Goal: Download file/media

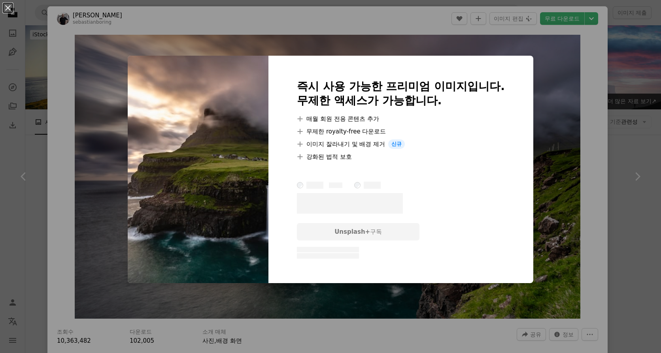
scroll to position [356, 0]
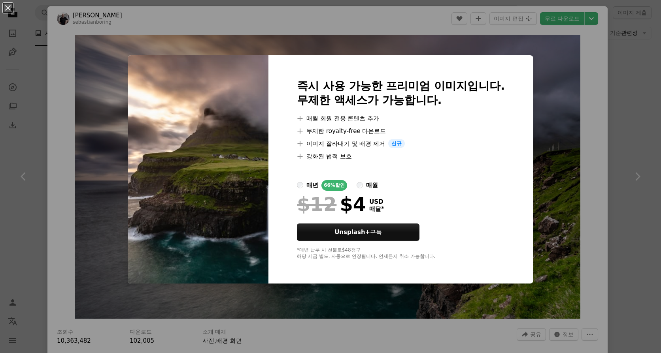
click at [517, 17] on div "An X shape 즉시 사용 가능한 프리미엄 이미지입니다. 무제한 액세스가 가능합니다. A plus sign 매월 회원 전용 콘텐츠 추가 A…" at bounding box center [330, 176] width 661 height 353
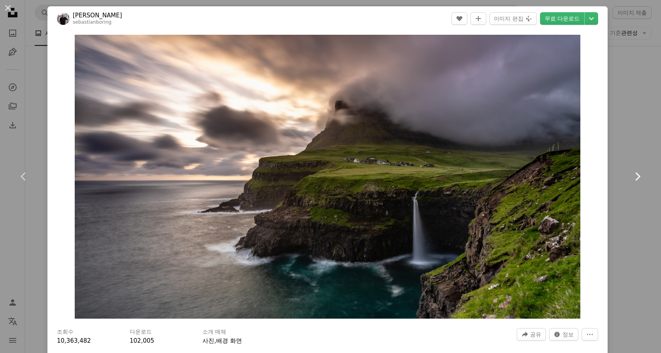
click at [631, 177] on icon "Chevron right" at bounding box center [637, 176] width 13 height 13
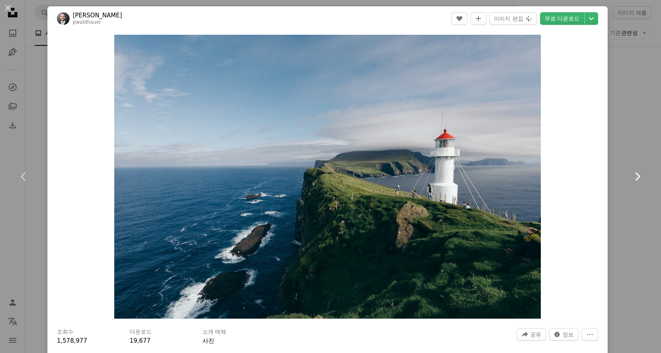
click at [631, 177] on icon "Chevron right" at bounding box center [637, 176] width 13 height 13
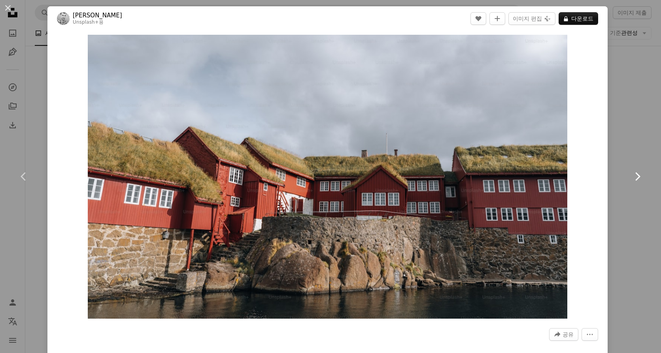
click at [631, 177] on icon "Chevron right" at bounding box center [637, 176] width 13 height 13
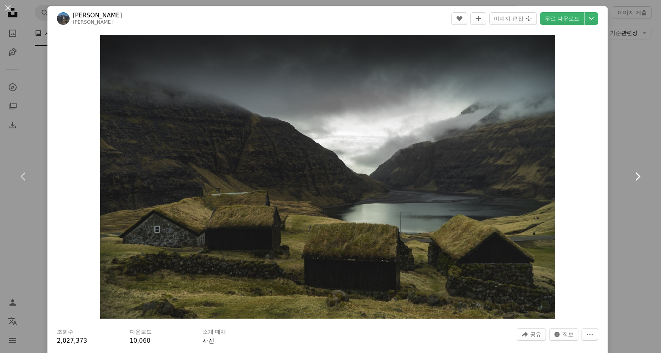
click at [631, 177] on icon "Chevron right" at bounding box center [637, 176] width 13 height 13
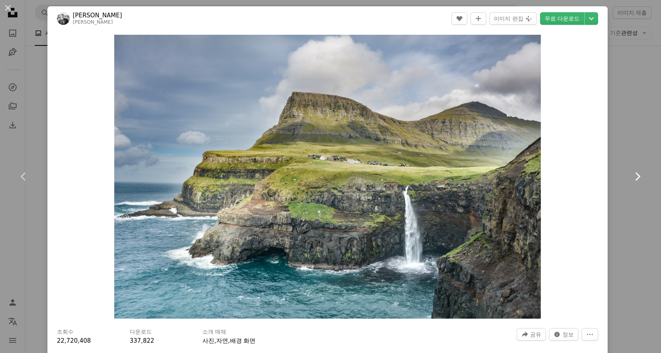
click at [631, 177] on icon "Chevron right" at bounding box center [637, 176] width 13 height 13
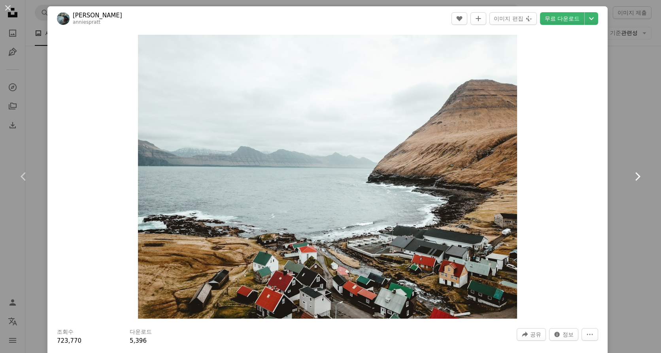
click at [631, 177] on icon "Chevron right" at bounding box center [637, 176] width 13 height 13
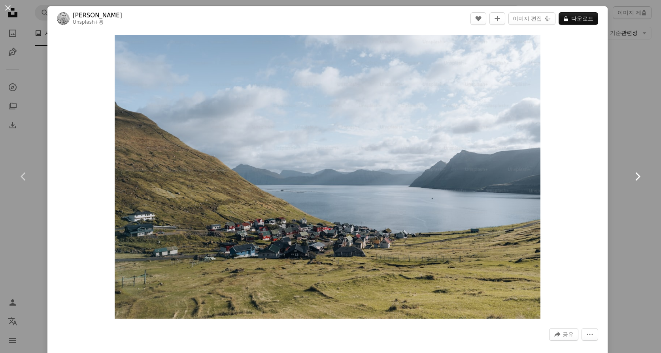
click at [631, 177] on icon "Chevron right" at bounding box center [637, 176] width 13 height 13
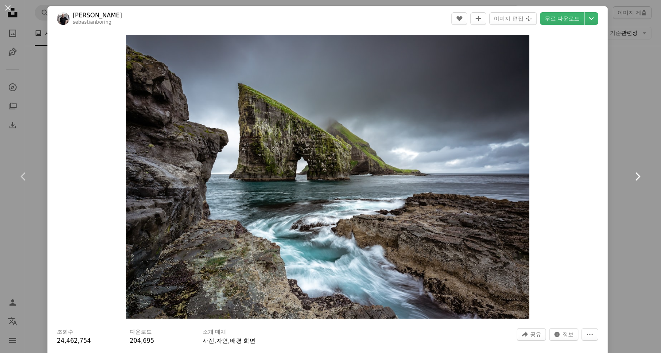
click at [631, 177] on icon "Chevron right" at bounding box center [637, 176] width 13 height 13
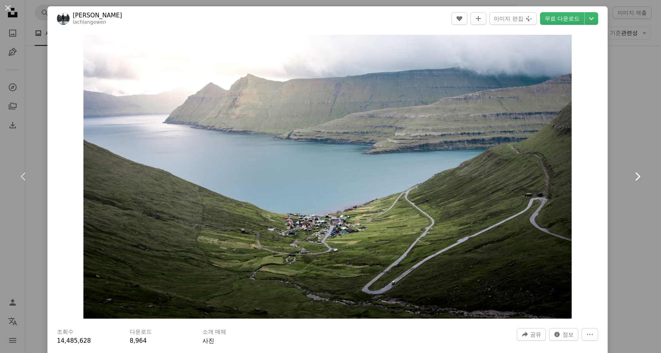
click at [631, 177] on icon "Chevron right" at bounding box center [637, 176] width 13 height 13
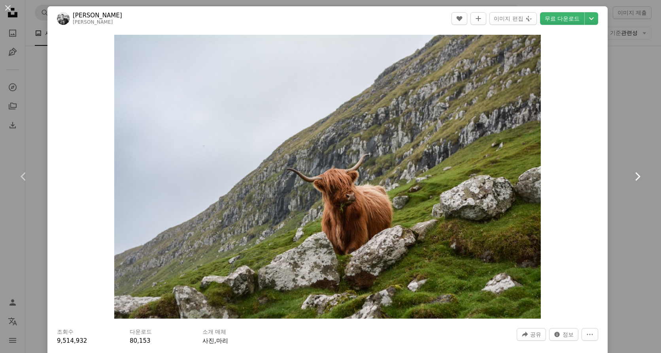
click at [631, 177] on icon "Chevron right" at bounding box center [637, 176] width 13 height 13
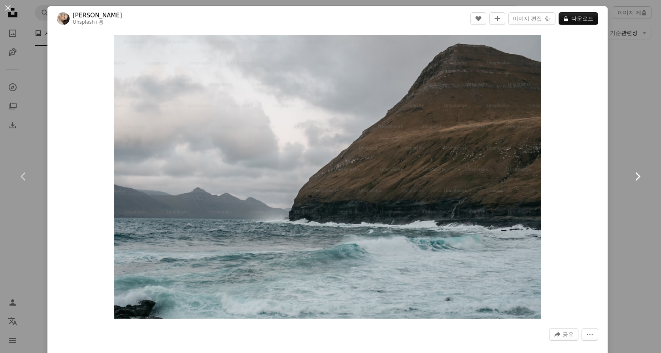
click at [631, 177] on icon "Chevron right" at bounding box center [637, 176] width 13 height 13
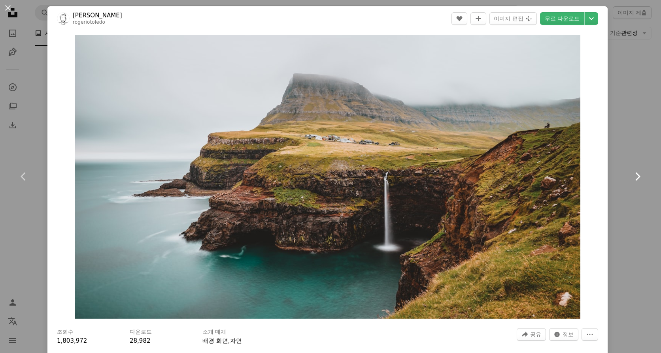
click at [631, 177] on icon "Chevron right" at bounding box center [637, 176] width 13 height 13
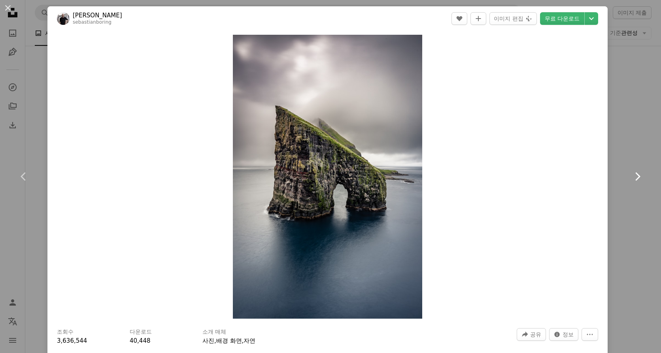
click at [631, 177] on icon "Chevron right" at bounding box center [637, 176] width 13 height 13
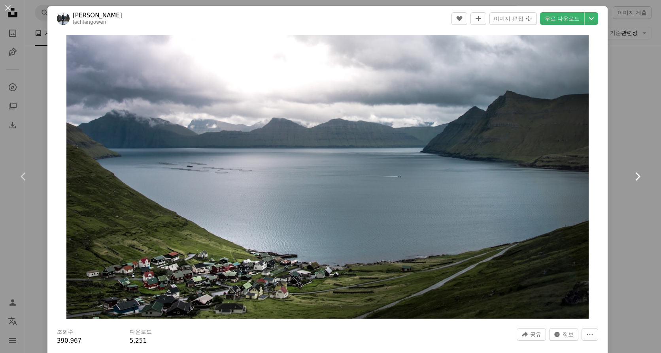
click at [631, 177] on icon "Chevron right" at bounding box center [637, 176] width 13 height 13
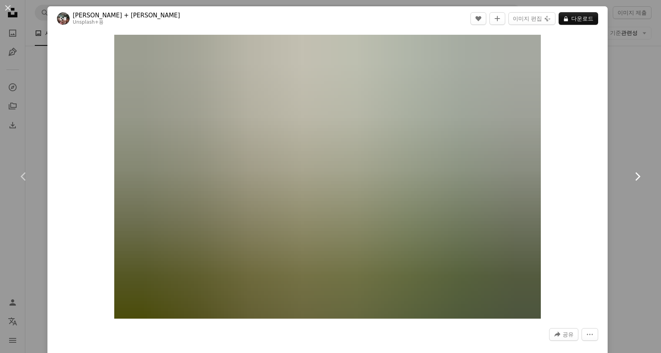
click at [631, 177] on icon "Chevron right" at bounding box center [637, 176] width 13 height 13
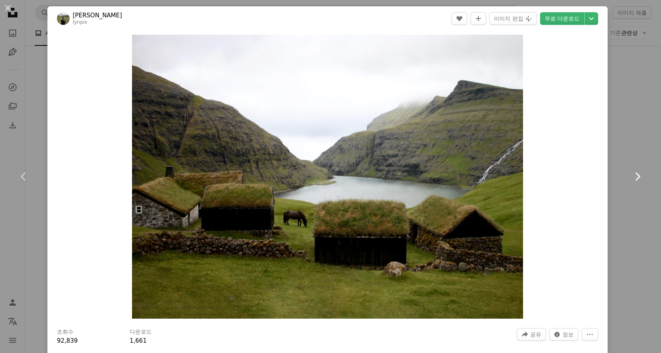
click at [631, 177] on icon "Chevron right" at bounding box center [637, 176] width 13 height 13
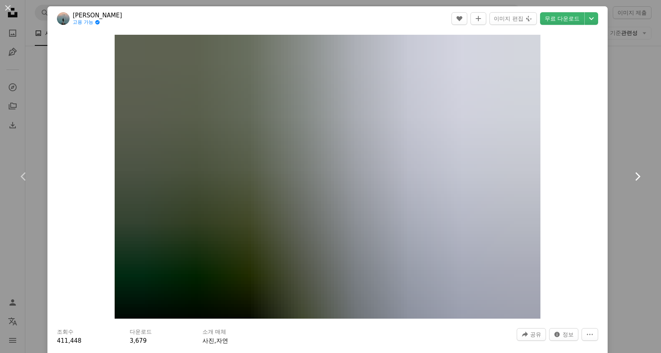
click at [631, 177] on icon "Chevron right" at bounding box center [637, 176] width 13 height 13
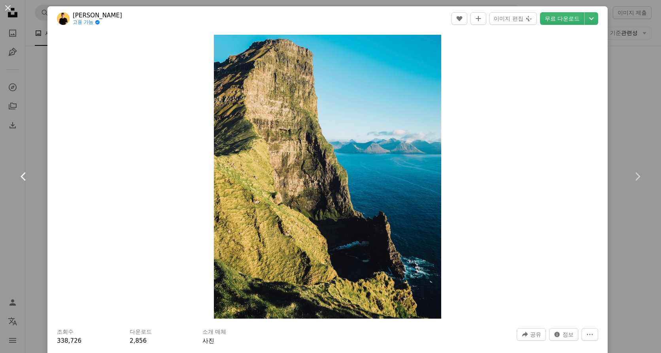
click at [22, 174] on icon "Chevron left" at bounding box center [23, 176] width 13 height 13
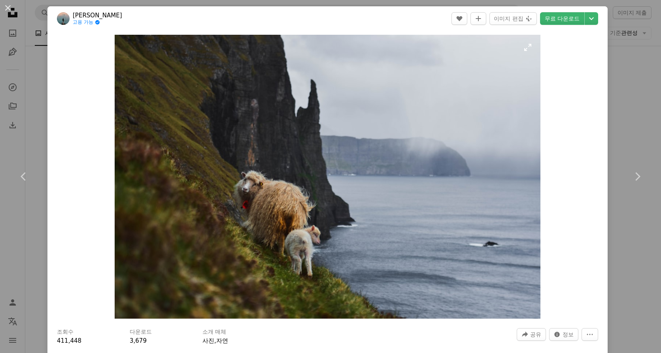
click at [257, 200] on img "이 이미지 확대" at bounding box center [328, 177] width 426 height 284
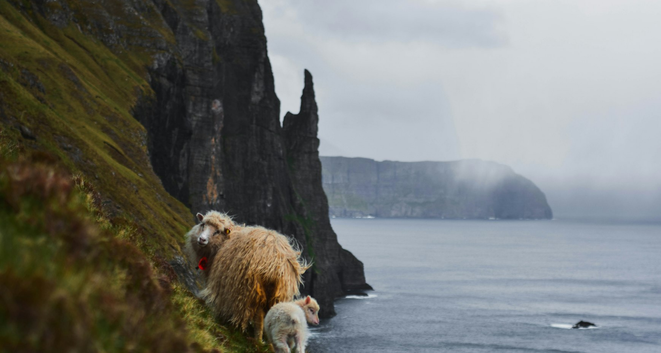
scroll to position [40, 0]
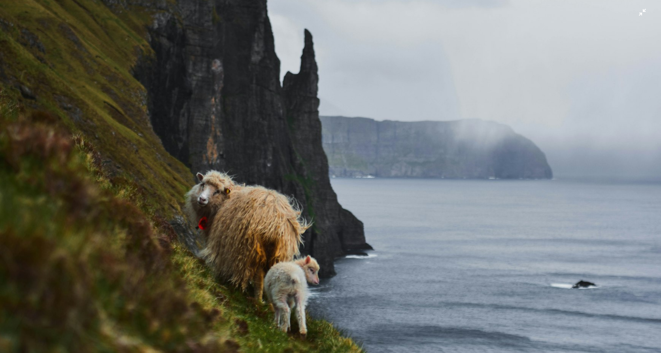
click at [220, 200] on img "이 이미지 축소" at bounding box center [330, 179] width 661 height 441
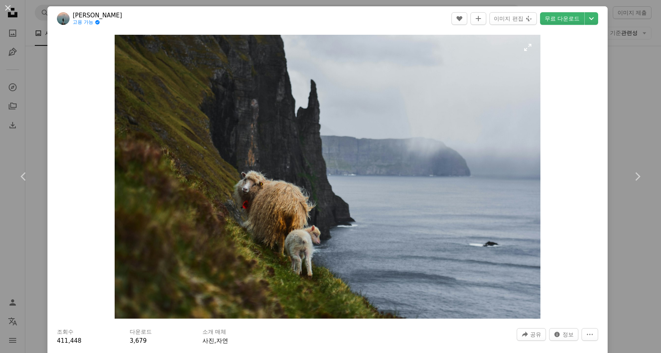
click at [220, 200] on img "이 이미지 확대" at bounding box center [328, 177] width 426 height 284
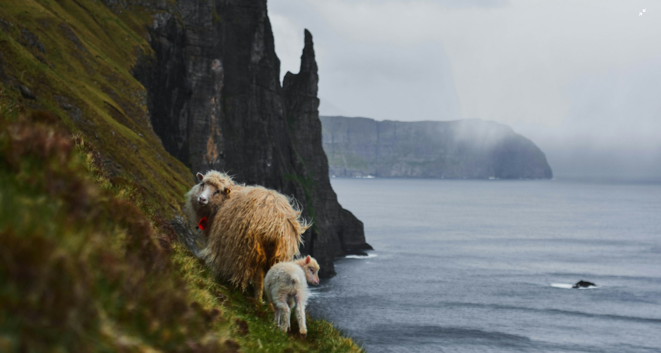
click at [637, 13] on img "이 이미지 축소" at bounding box center [330, 179] width 661 height 441
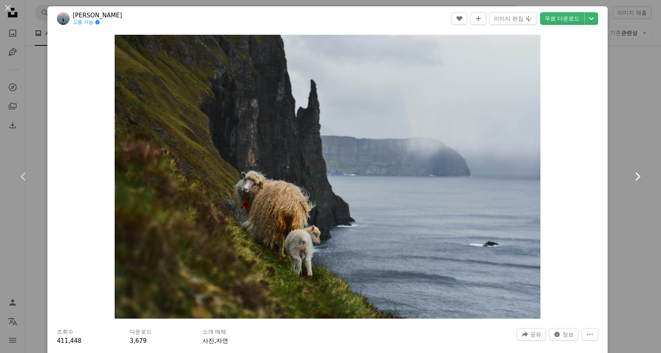
click at [631, 175] on icon "Chevron right" at bounding box center [637, 176] width 13 height 13
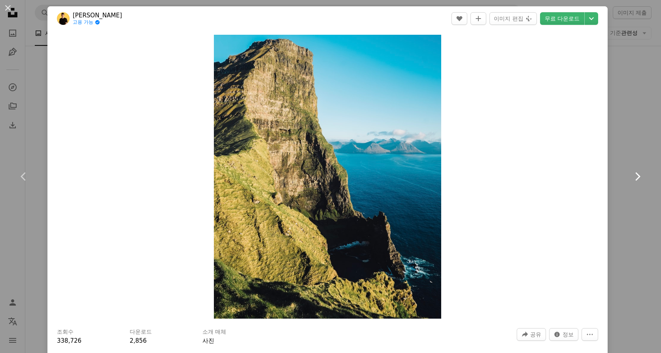
click at [631, 175] on icon "Chevron right" at bounding box center [637, 176] width 13 height 13
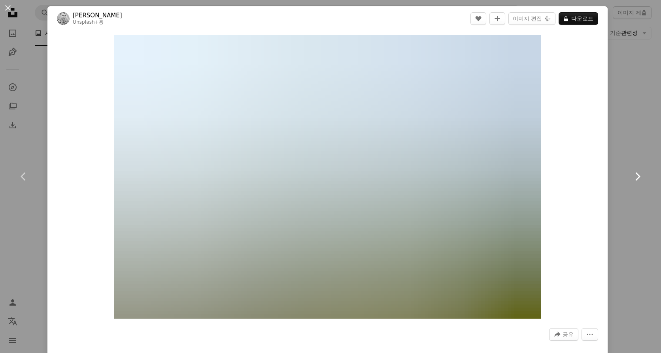
click at [631, 175] on icon "Chevron right" at bounding box center [637, 176] width 13 height 13
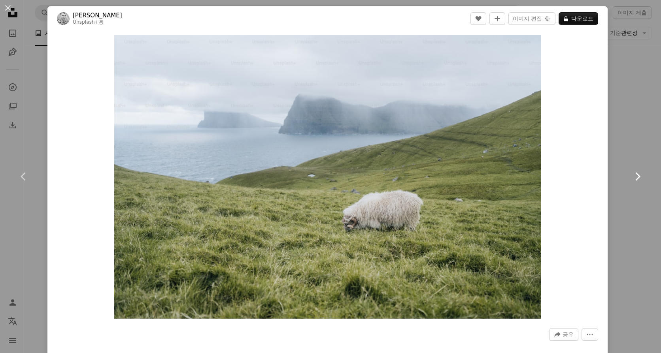
click at [631, 175] on icon "Chevron right" at bounding box center [637, 176] width 13 height 13
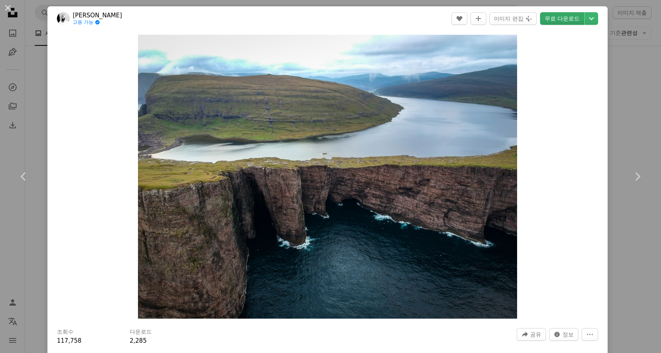
click at [562, 21] on link "무료 다운로드" at bounding box center [562, 18] width 44 height 13
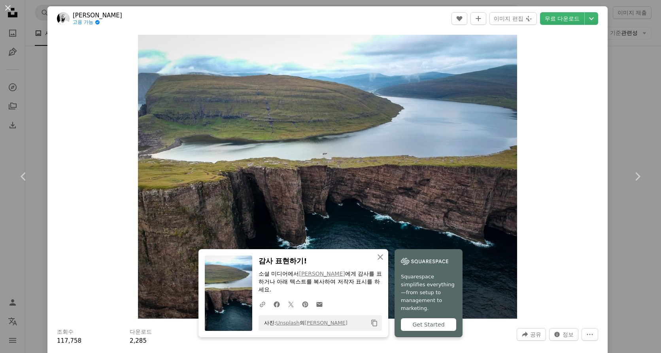
click at [540, 128] on div "Zoom in" at bounding box center [327, 177] width 560 height 292
click at [635, 176] on icon at bounding box center [637, 176] width 5 height 8
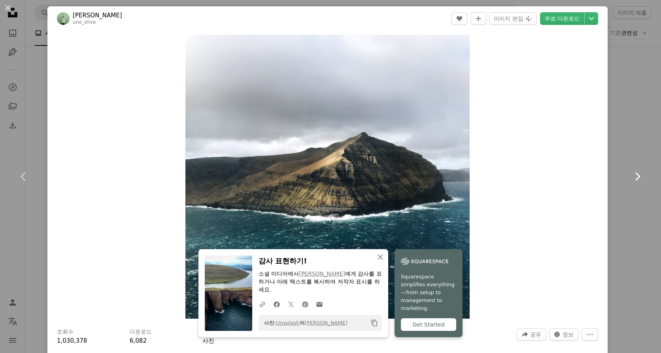
click at [635, 176] on icon at bounding box center [637, 176] width 5 height 8
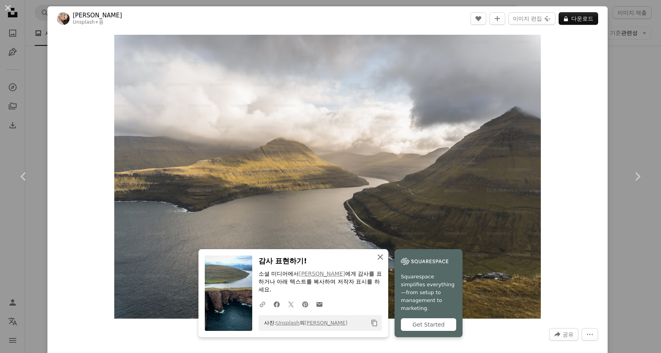
click at [377, 260] on icon "An X shape" at bounding box center [379, 256] width 9 height 9
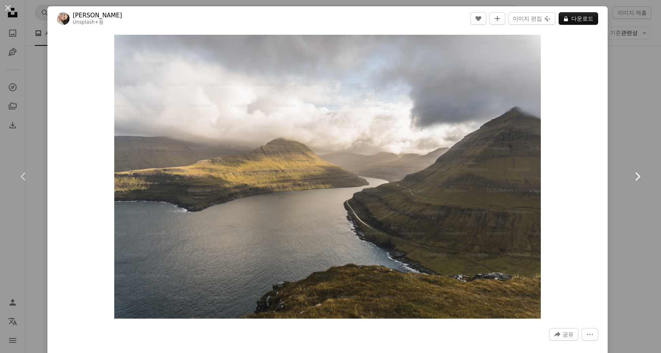
click at [631, 177] on icon "Chevron right" at bounding box center [637, 176] width 13 height 13
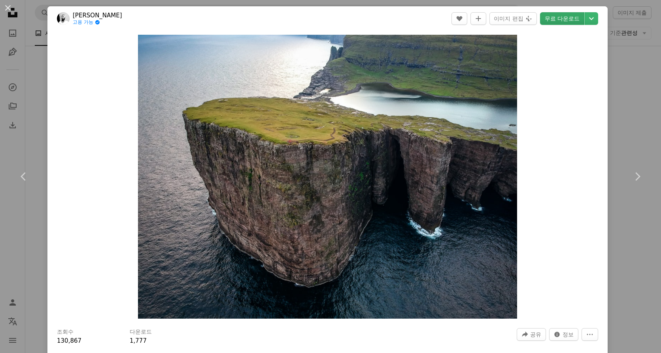
click at [569, 16] on link "무료 다운로드" at bounding box center [562, 18] width 44 height 13
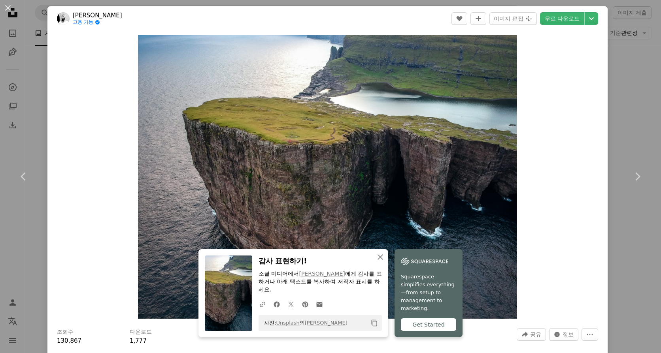
click at [561, 173] on div "Zoom in" at bounding box center [327, 177] width 560 height 292
click at [377, 256] on icon "button" at bounding box center [380, 257] width 6 height 6
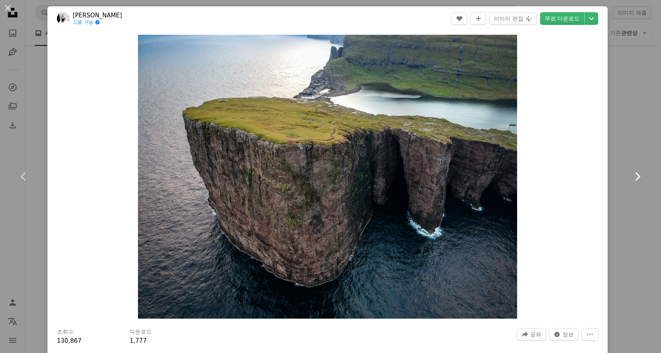
click at [631, 177] on icon "Chevron right" at bounding box center [637, 176] width 13 height 13
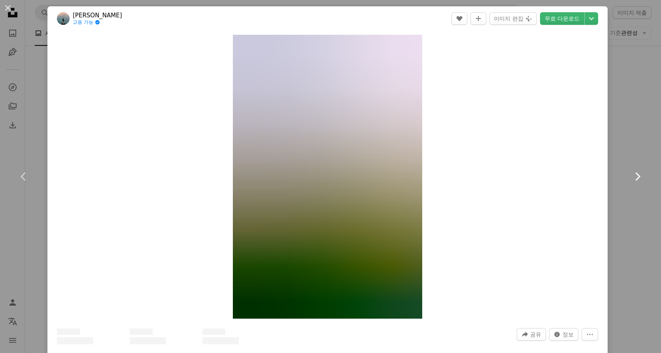
click at [631, 177] on icon "Chevron right" at bounding box center [637, 176] width 13 height 13
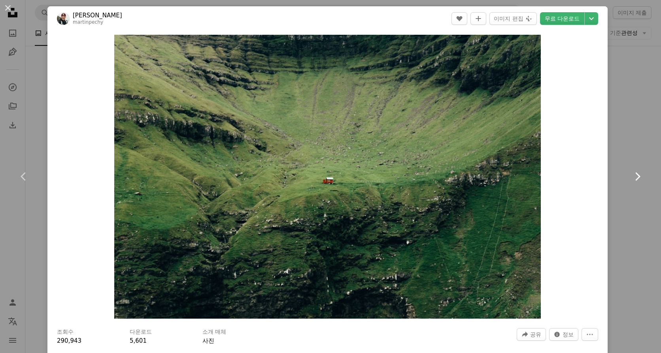
click at [631, 177] on icon "Chevron right" at bounding box center [637, 176] width 13 height 13
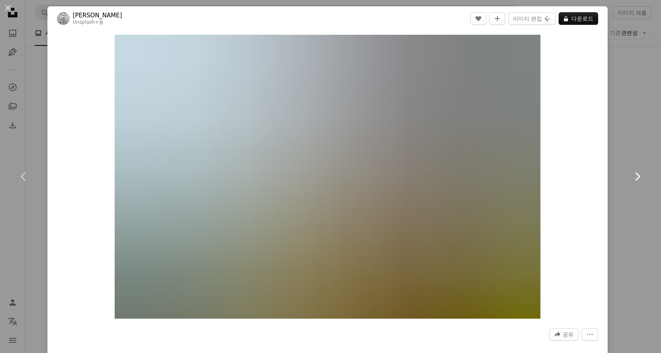
click at [631, 177] on icon "Chevron right" at bounding box center [637, 176] width 13 height 13
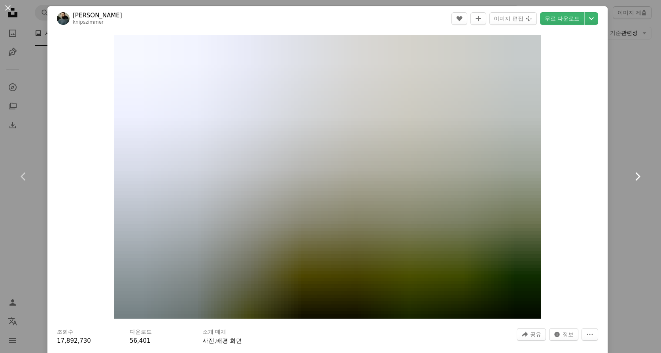
click at [631, 177] on icon "Chevron right" at bounding box center [637, 176] width 13 height 13
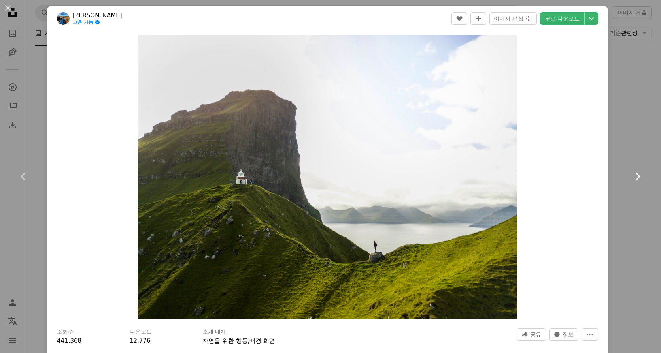
click at [631, 177] on icon "Chevron right" at bounding box center [637, 176] width 13 height 13
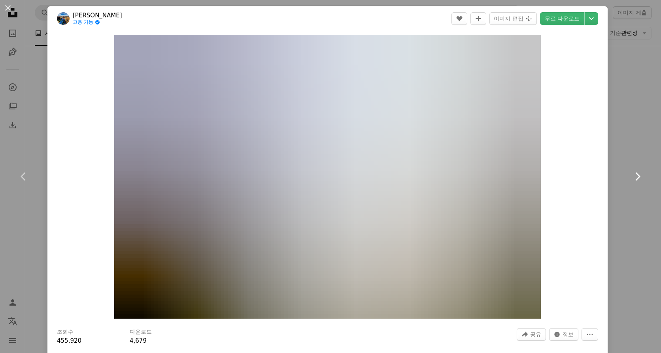
click at [631, 177] on icon "Chevron right" at bounding box center [637, 176] width 13 height 13
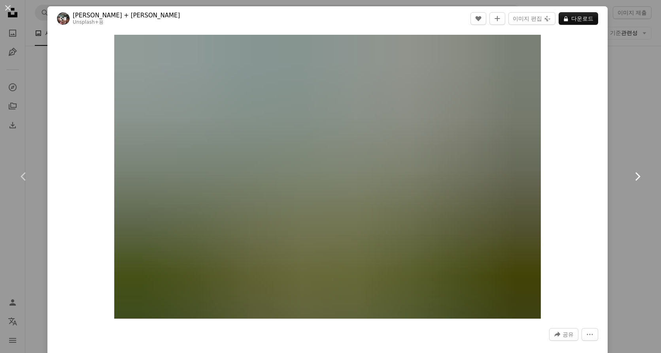
click at [631, 177] on icon "Chevron right" at bounding box center [637, 176] width 13 height 13
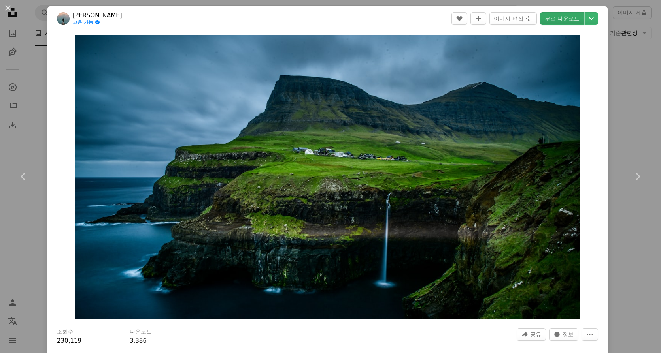
click at [563, 23] on link "무료 다운로드" at bounding box center [562, 18] width 44 height 13
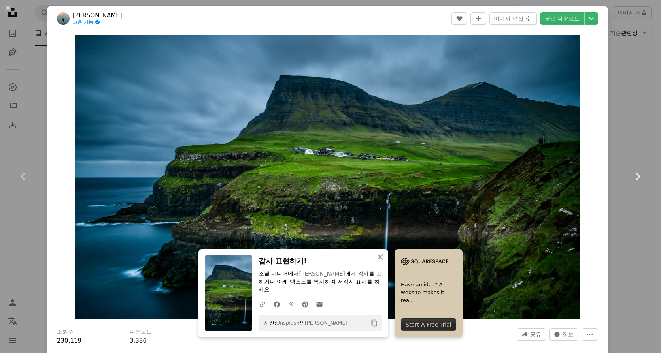
click at [635, 178] on icon at bounding box center [637, 176] width 5 height 8
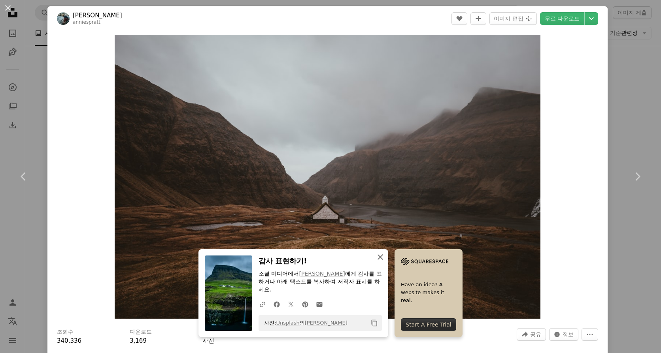
click at [377, 259] on icon "button" at bounding box center [380, 257] width 6 height 6
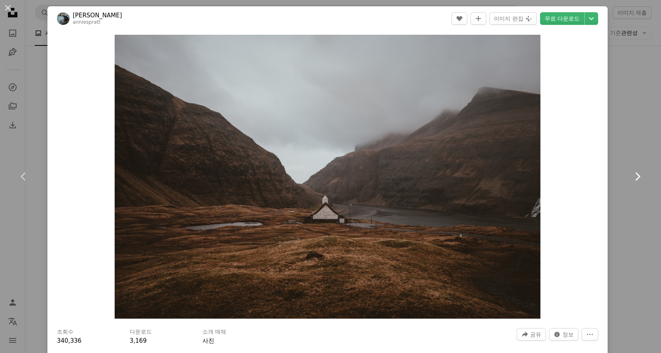
click at [635, 179] on icon at bounding box center [637, 176] width 5 height 8
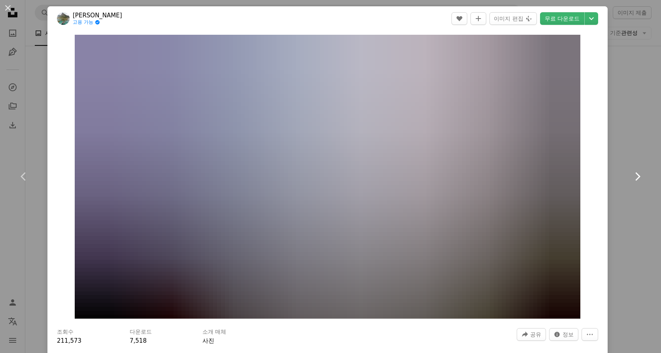
click at [635, 179] on icon at bounding box center [637, 176] width 5 height 8
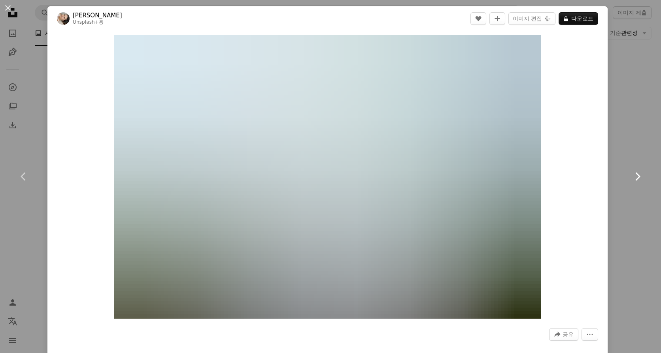
click at [635, 179] on icon at bounding box center [637, 176] width 5 height 8
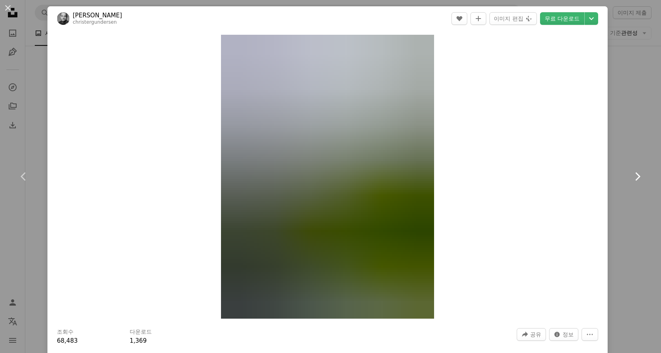
click at [635, 179] on icon at bounding box center [637, 176] width 5 height 8
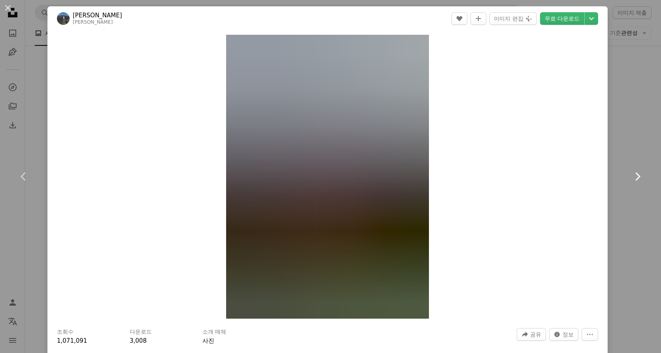
click at [635, 179] on icon at bounding box center [637, 176] width 5 height 8
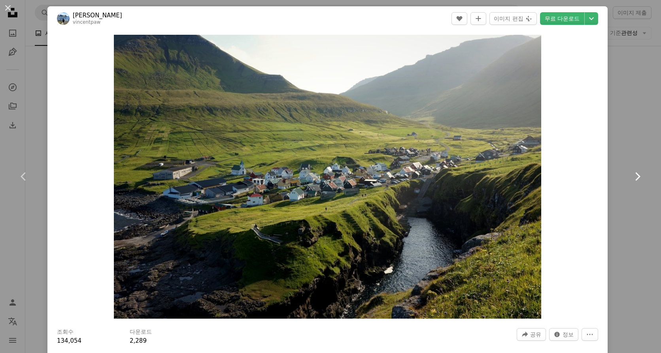
click at [635, 179] on icon at bounding box center [637, 176] width 5 height 8
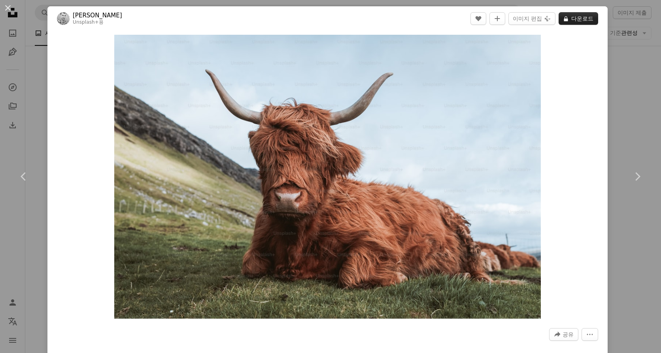
click at [576, 18] on button "A lock 다운로드" at bounding box center [578, 18] width 40 height 13
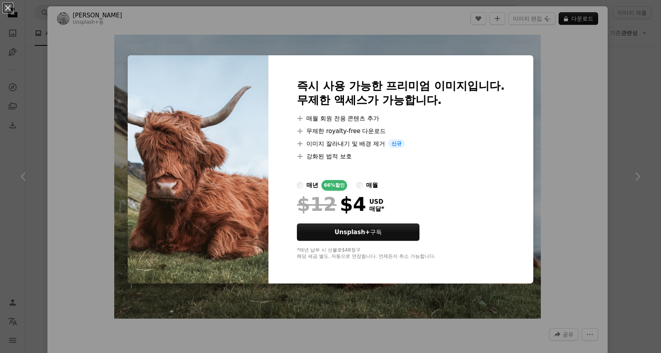
click at [568, 125] on div "An X shape 즉시 사용 가능한 프리미엄 이미지입니다. 무제한 액세스가 가능합니다. A plus sign 매월 회원 전용 콘텐츠 추가 A…" at bounding box center [330, 176] width 661 height 353
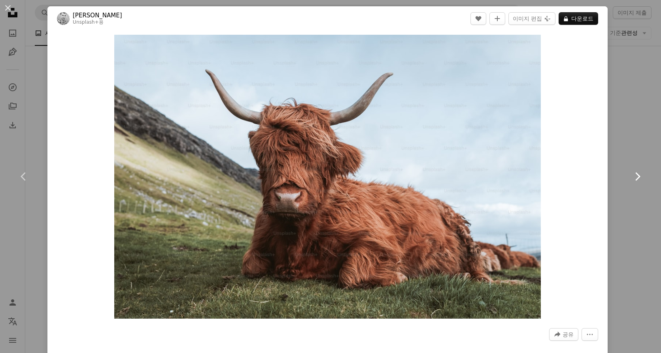
click at [631, 175] on icon "Chevron right" at bounding box center [637, 176] width 13 height 13
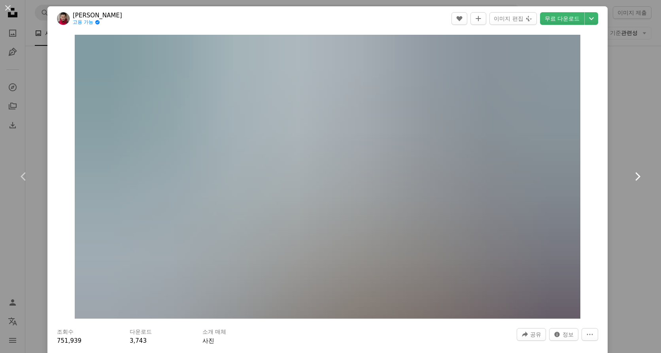
click at [631, 175] on icon "Chevron right" at bounding box center [637, 176] width 13 height 13
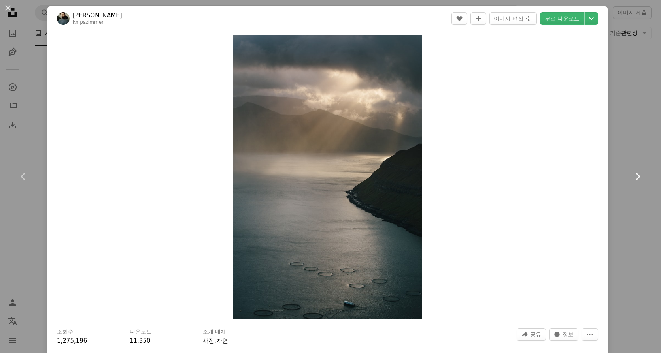
click at [631, 175] on icon "Chevron right" at bounding box center [637, 176] width 13 height 13
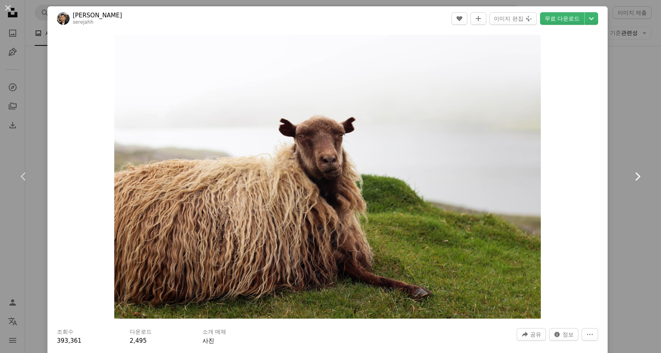
click at [631, 176] on icon "Chevron right" at bounding box center [637, 176] width 13 height 13
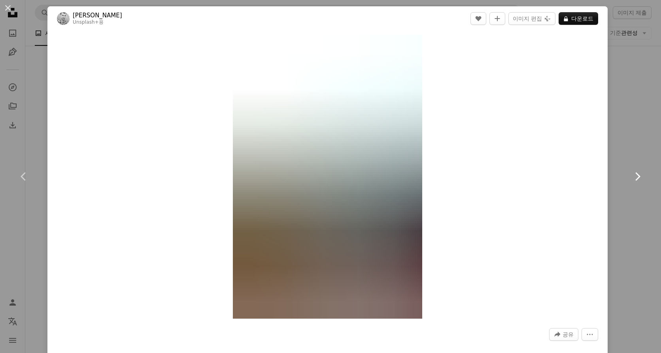
click at [631, 176] on icon "Chevron right" at bounding box center [637, 176] width 13 height 13
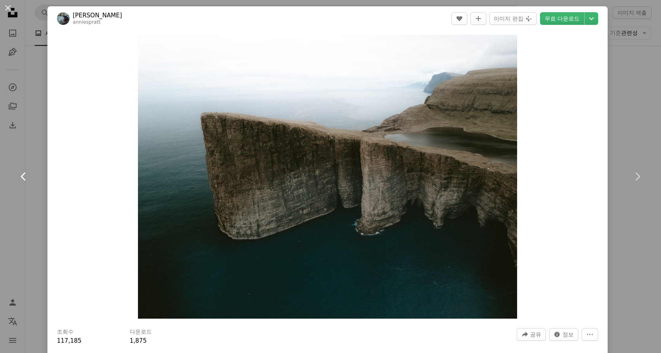
click at [21, 174] on icon "Chevron left" at bounding box center [23, 176] width 13 height 13
